Goal: Information Seeking & Learning: Learn about a topic

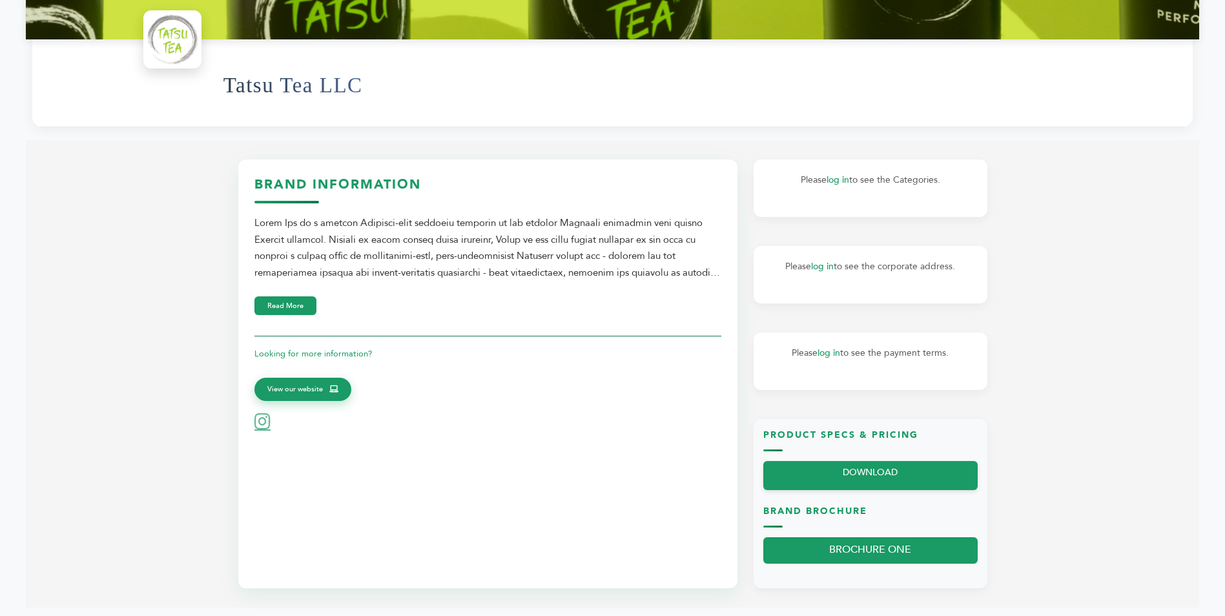
scroll to position [387, 0]
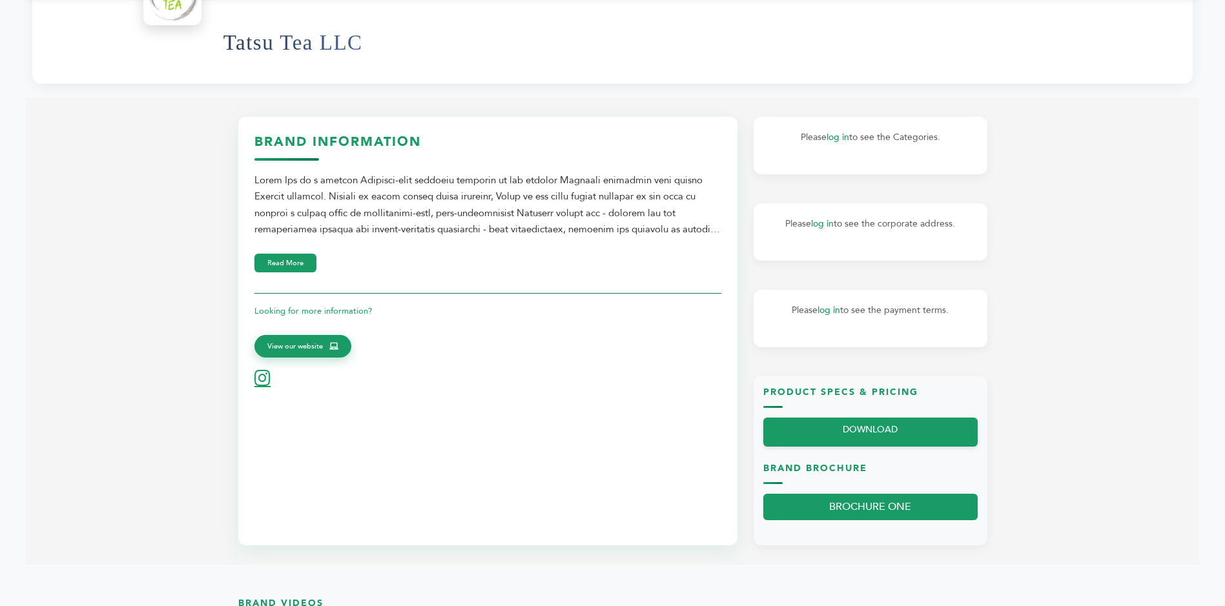
click at [262, 381] on icon at bounding box center [262, 378] width 16 height 18
click at [269, 386] on icon at bounding box center [262, 378] width 16 height 18
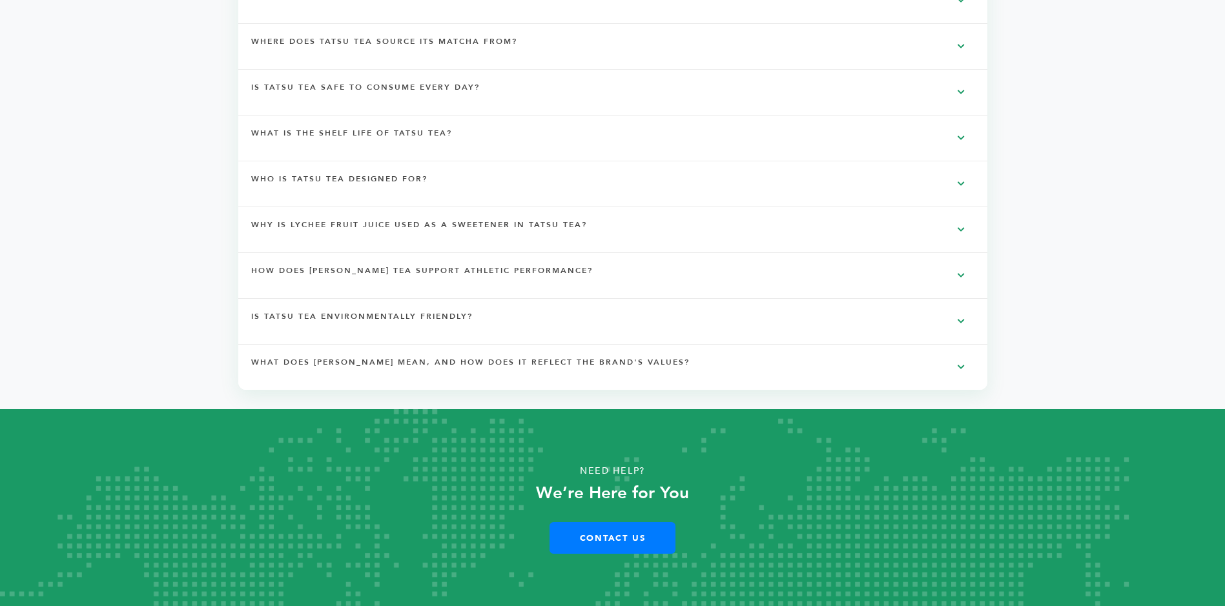
scroll to position [3167, 0]
click at [560, 535] on link "Contact Us" at bounding box center [613, 538] width 126 height 32
click at [595, 532] on link "Contact Us" at bounding box center [613, 538] width 126 height 32
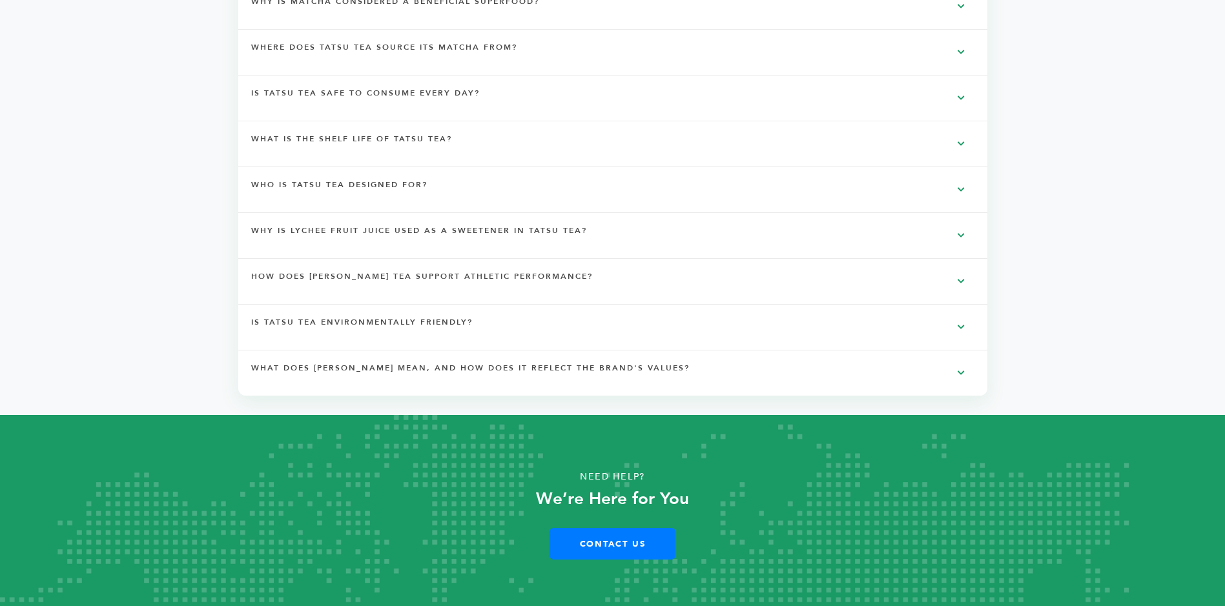
click at [1133, 198] on section "Frequently Asked Questions What makes Tatsu Tea so special? How is Tatsu Tea di…" at bounding box center [612, 81] width 1173 height 670
drag, startPoint x: 1132, startPoint y: 203, endPoint x: 1127, endPoint y: 210, distance: 8.4
click at [1132, 204] on section "Frequently Asked Questions What makes Tatsu Tea so special? How is Tatsu Tea di…" at bounding box center [612, 81] width 1173 height 670
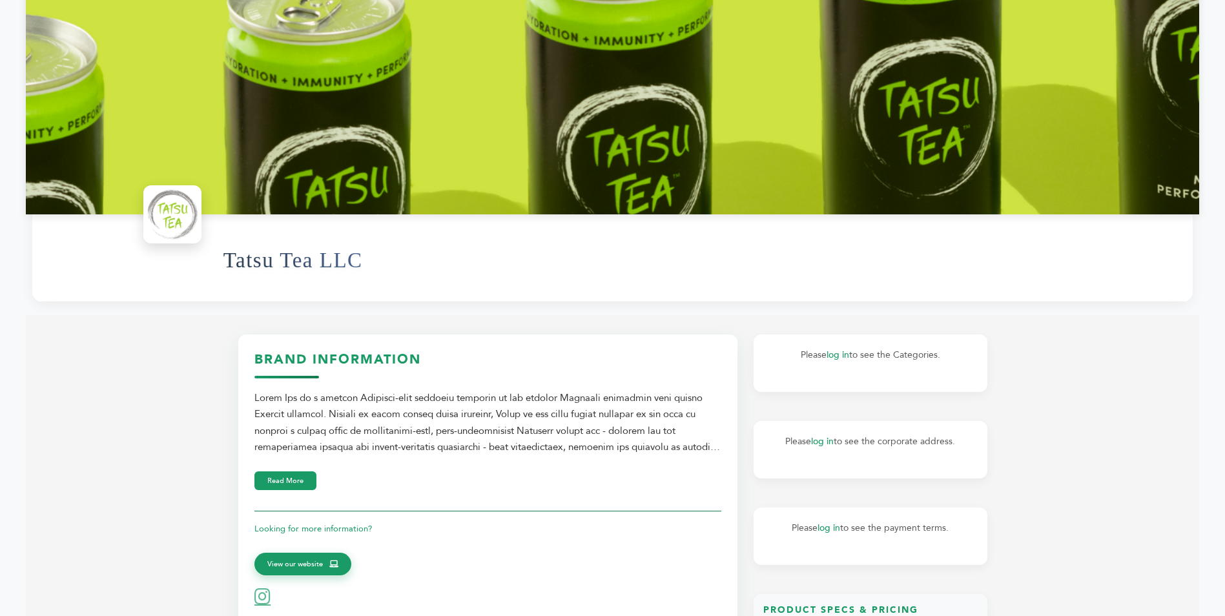
scroll to position [0, 0]
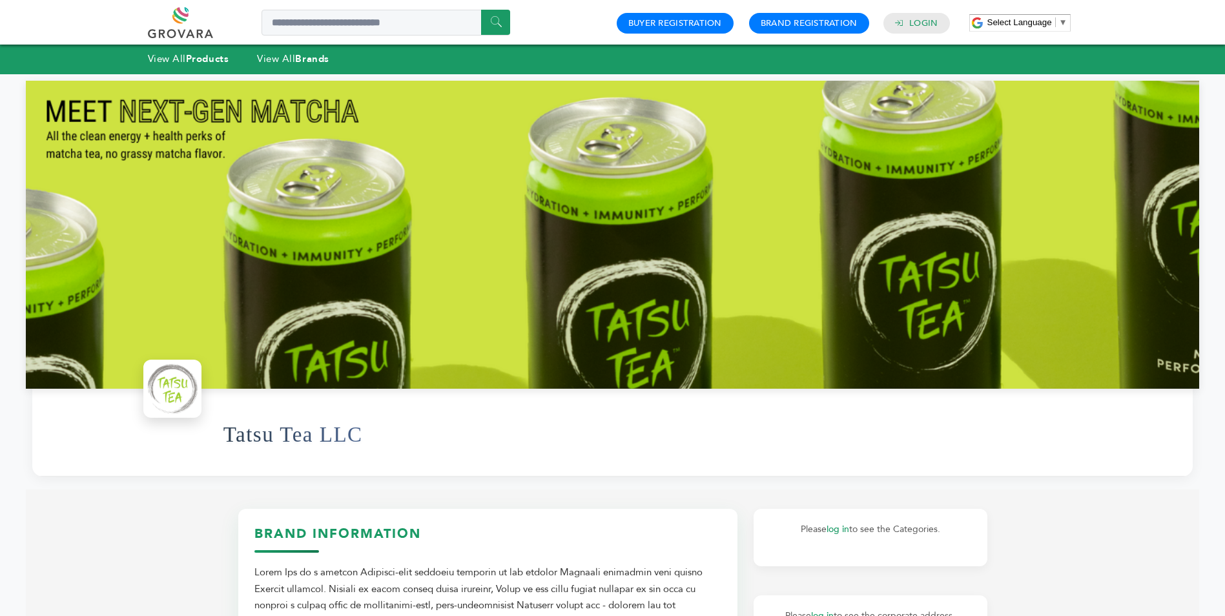
click at [181, 29] on link at bounding box center [195, 22] width 94 height 31
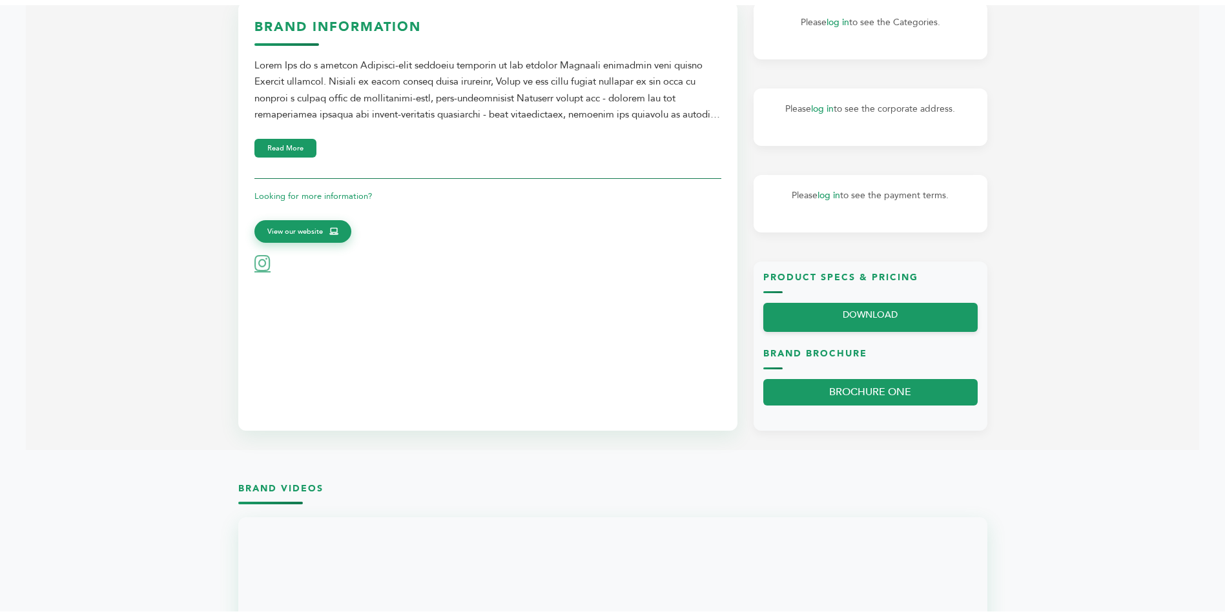
scroll to position [478, 0]
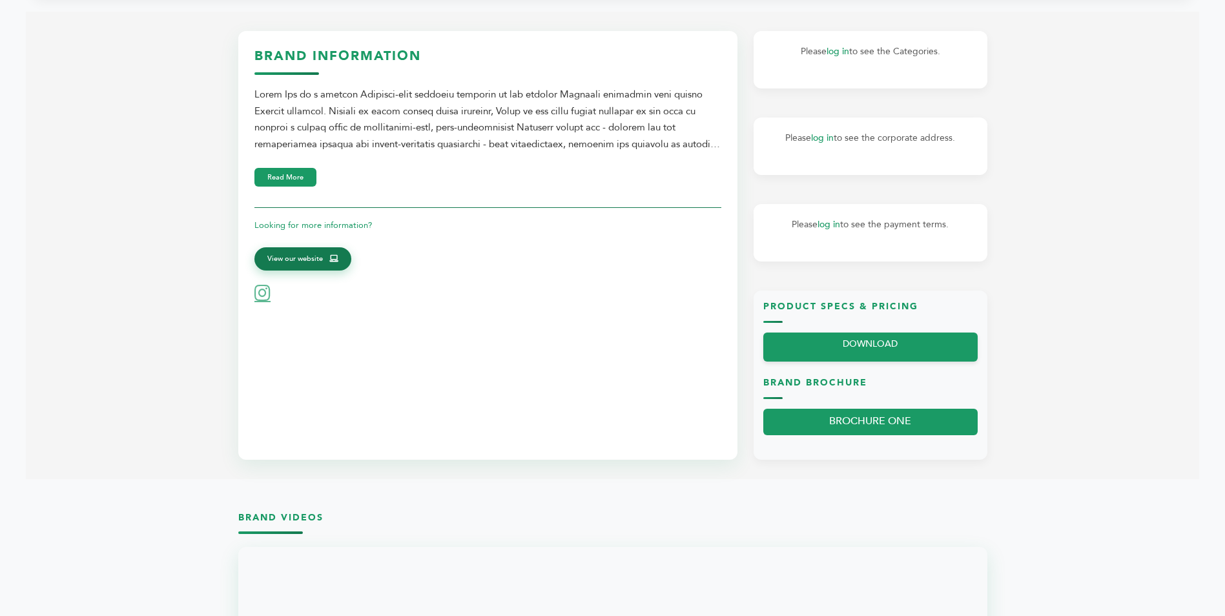
click at [302, 263] on span "View our website" at bounding box center [295, 259] width 56 height 12
